Goal: Transaction & Acquisition: Purchase product/service

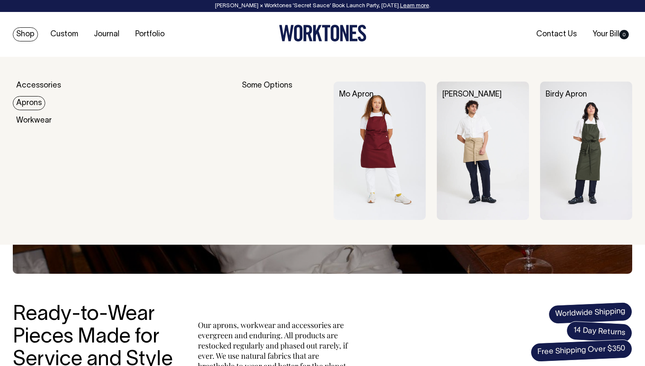
click at [33, 96] on link "Aprons" at bounding box center [29, 103] width 32 height 14
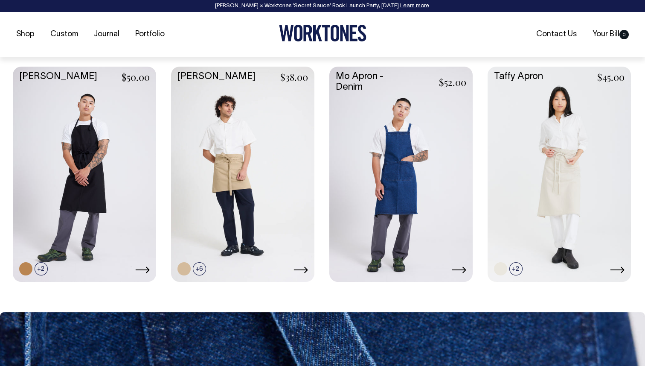
click at [404, 181] on link at bounding box center [401, 173] width 143 height 213
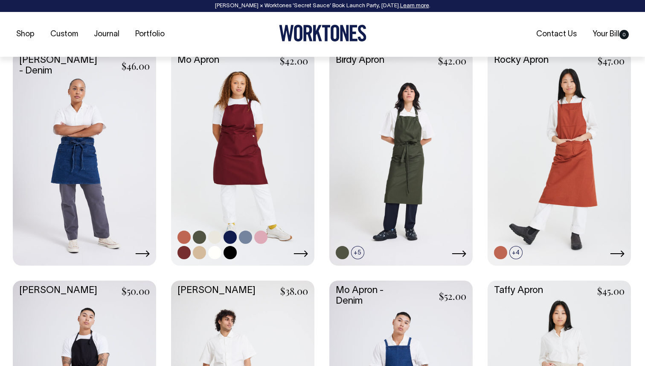
scroll to position [375, 0]
click at [251, 150] on link at bounding box center [242, 156] width 143 height 213
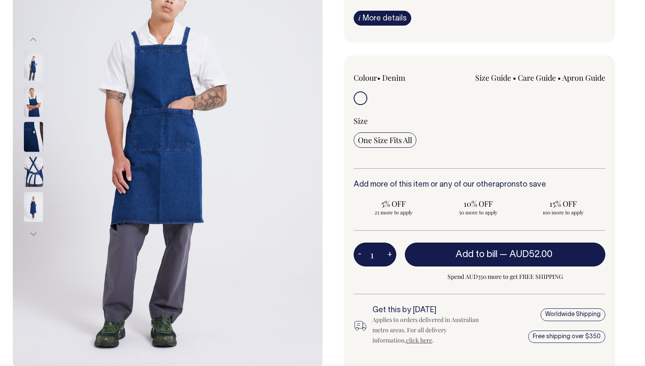
scroll to position [153, 0]
click at [390, 255] on button "+" at bounding box center [389, 253] width 13 height 17
type input "2"
click at [390, 255] on button "+" at bounding box center [389, 253] width 13 height 17
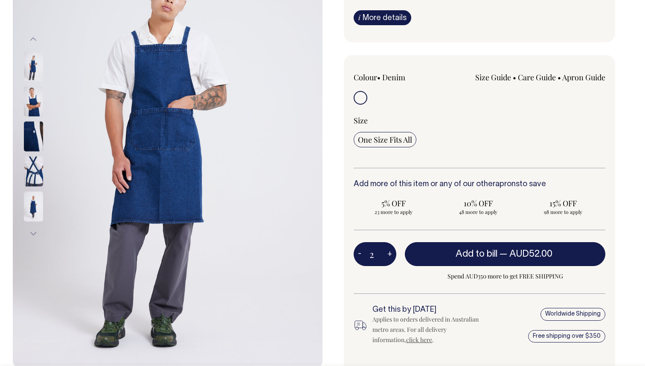
type input "3"
click at [390, 255] on button "+" at bounding box center [389, 253] width 13 height 17
type input "4"
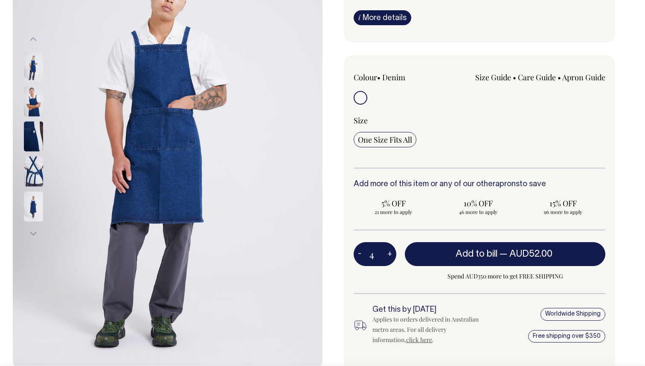
click at [390, 255] on button "+" at bounding box center [389, 253] width 13 height 17
type input "5"
click at [390, 255] on button "+" at bounding box center [389, 253] width 13 height 17
type input "6"
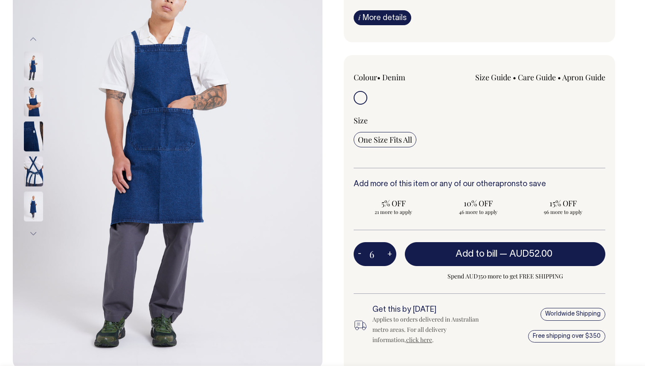
type input "6"
click at [390, 255] on button "+" at bounding box center [389, 253] width 13 height 17
type input "7"
click at [390, 255] on button "+" at bounding box center [389, 253] width 13 height 17
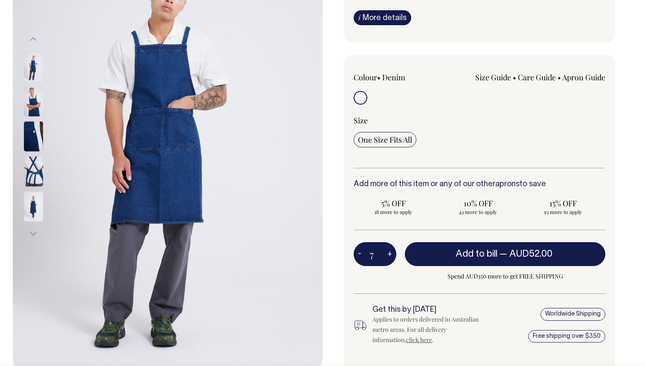
type input "8"
click at [390, 255] on button "+" at bounding box center [389, 253] width 13 height 17
type input "9"
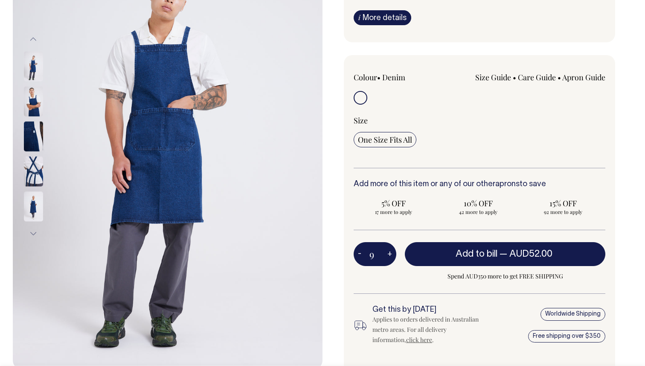
click at [390, 255] on button "+" at bounding box center [389, 253] width 13 height 17
type input "10"
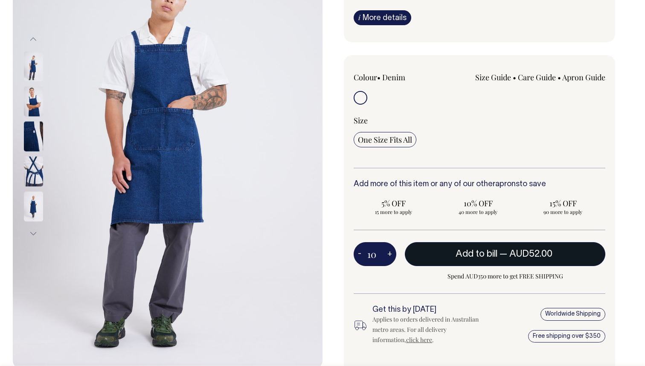
click at [451, 252] on button "Add to bill — AUD52.00" at bounding box center [505, 254] width 201 height 24
type input "1"
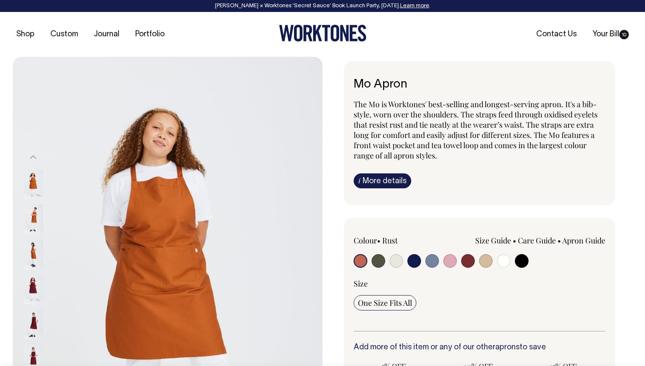
click at [416, 260] on input "radio" at bounding box center [415, 261] width 14 height 14
radio input "true"
select select "Dark Navy"
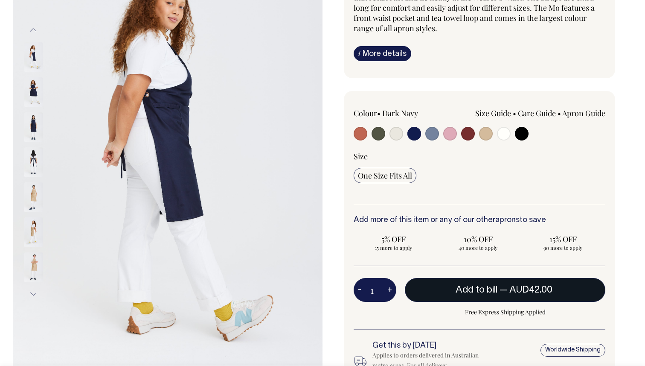
scroll to position [128, 0]
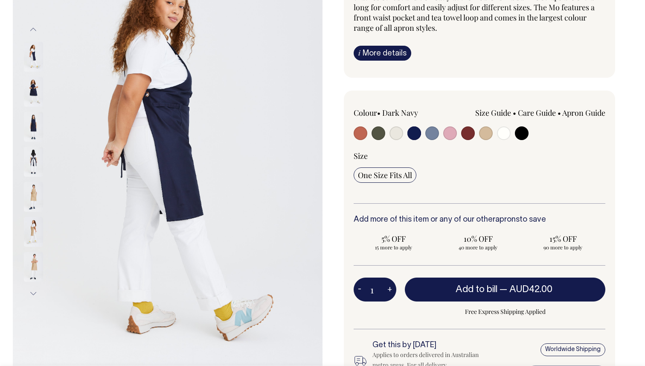
click at [389, 289] on button "+" at bounding box center [389, 289] width 13 height 17
type input "2"
click at [389, 289] on button "+" at bounding box center [389, 289] width 13 height 17
type input "3"
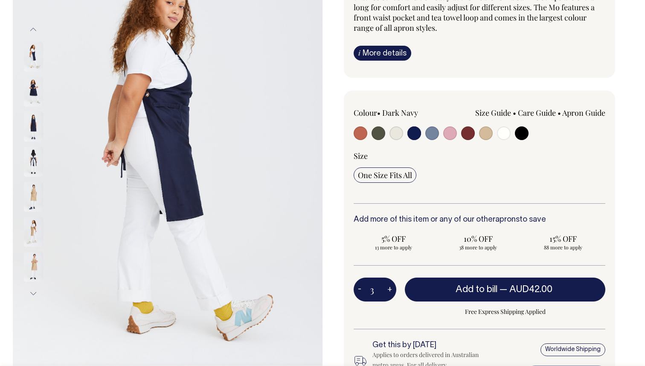
type input "3"
click at [389, 289] on button "+" at bounding box center [389, 289] width 13 height 17
type input "4"
click at [389, 289] on button "+" at bounding box center [389, 289] width 13 height 17
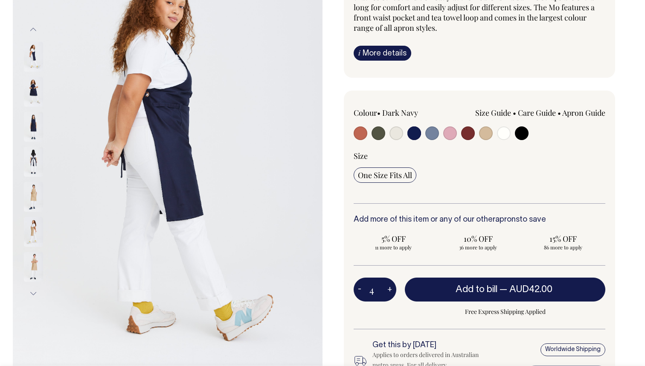
type input "5"
click at [389, 289] on button "+" at bounding box center [389, 289] width 13 height 17
type input "6"
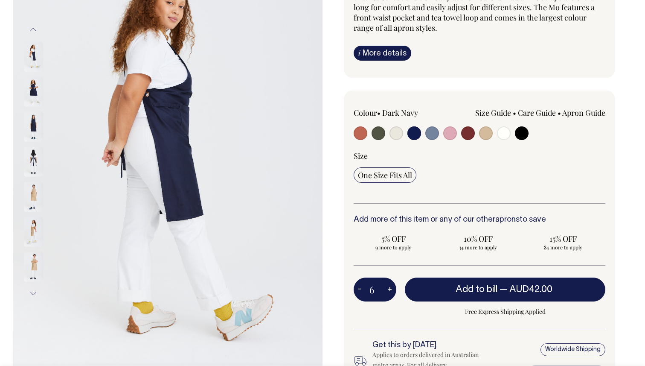
click at [389, 289] on button "+" at bounding box center [389, 289] width 13 height 17
type input "7"
click at [389, 289] on button "+" at bounding box center [389, 289] width 13 height 17
type input "8"
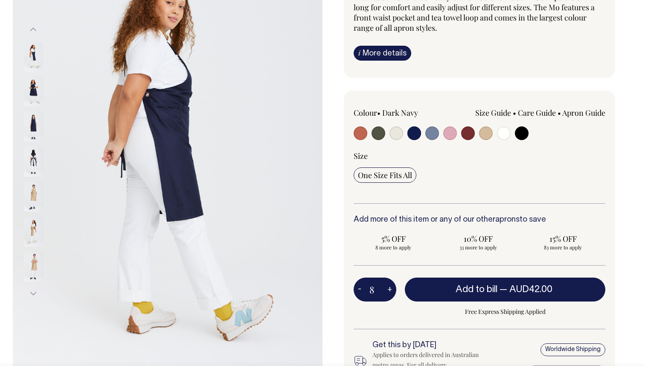
type input "8"
click at [389, 289] on button "+" at bounding box center [389, 289] width 13 height 17
type input "9"
click at [389, 289] on button "+" at bounding box center [389, 289] width 13 height 17
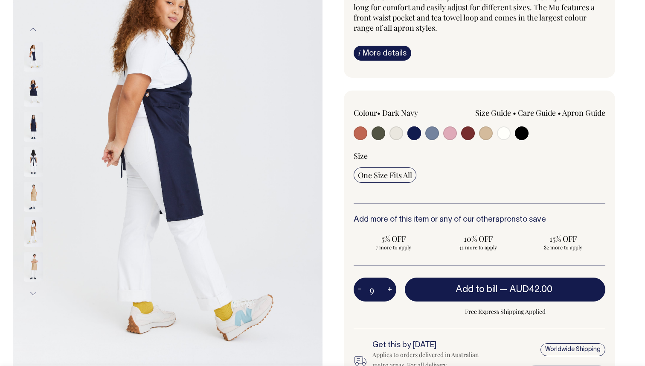
type input "10"
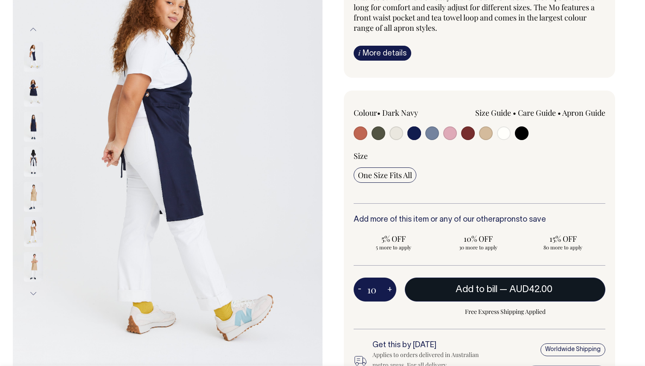
click at [440, 291] on button "Add to bill — AUD42.00" at bounding box center [505, 289] width 201 height 24
type input "1"
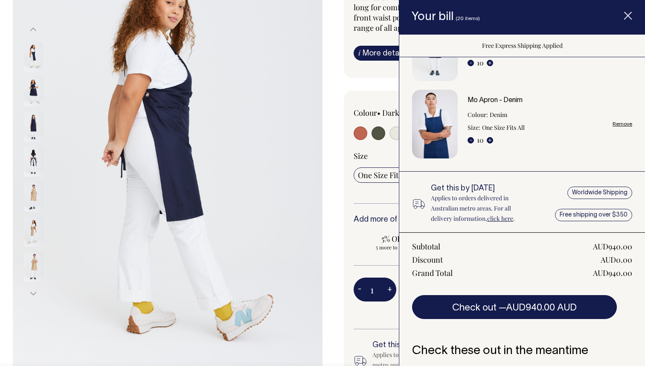
scroll to position [59, 0]
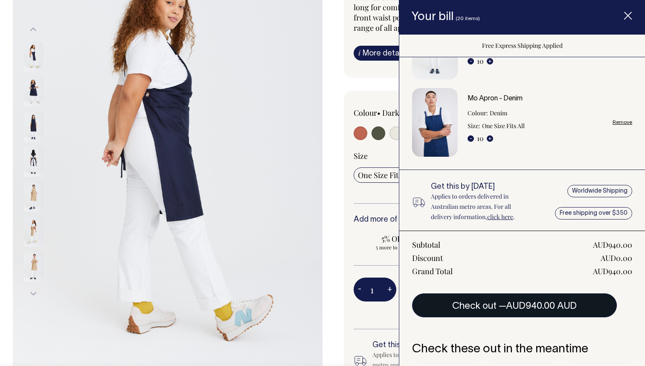
click at [482, 305] on button "Check out — AUD940.00 AUD" at bounding box center [514, 305] width 205 height 24
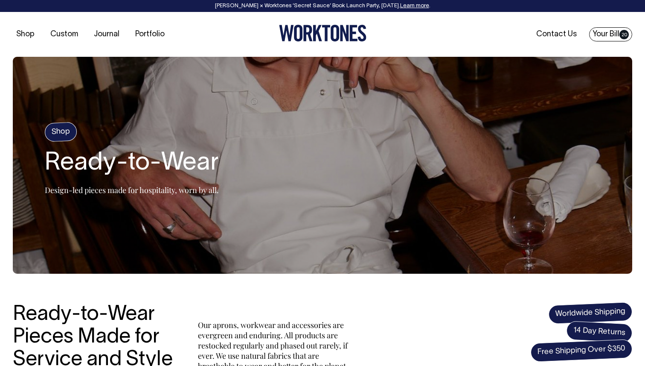
click at [609, 30] on link "Your Bill 20" at bounding box center [610, 34] width 43 height 14
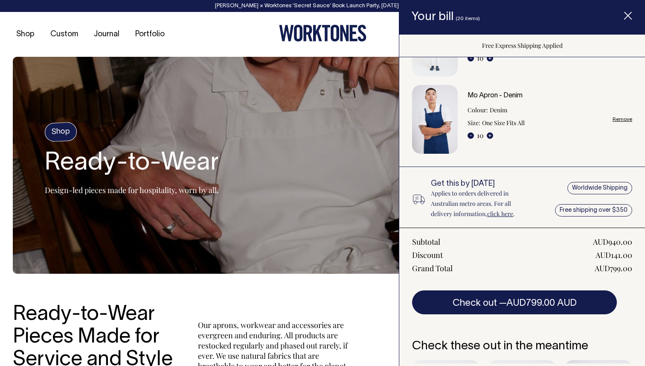
scroll to position [97, 0]
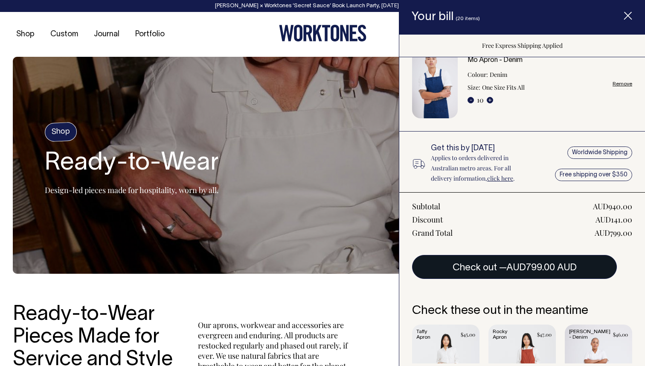
click at [525, 266] on span "AUD799.00 AUD" at bounding box center [542, 267] width 70 height 9
